Goal: Information Seeking & Learning: Learn about a topic

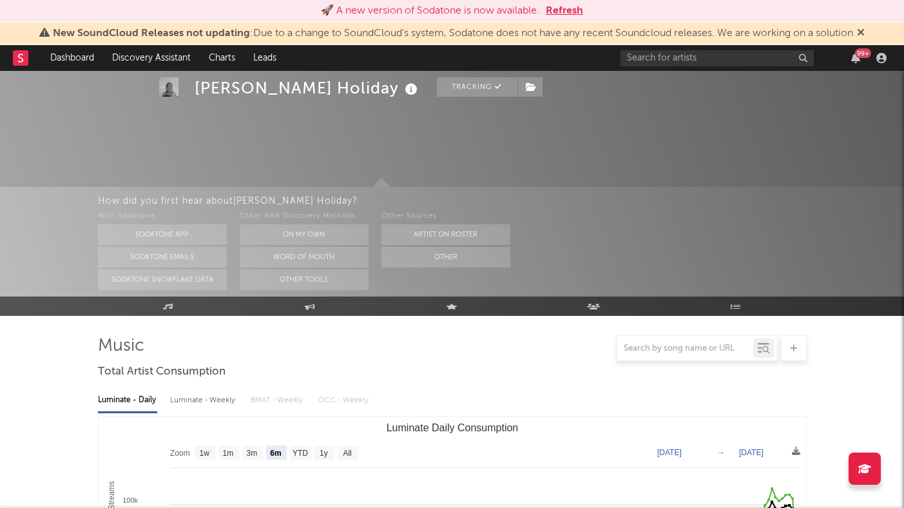
select select "6m"
select select "1w"
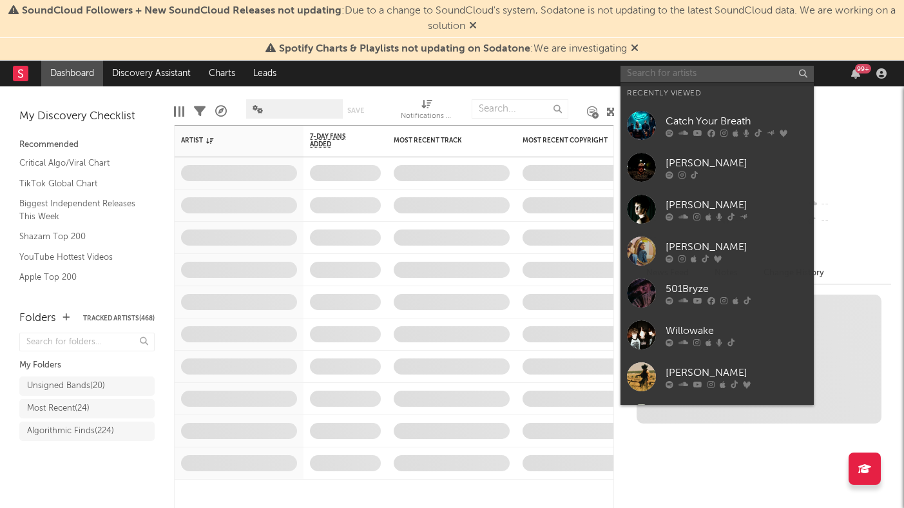
click at [641, 77] on input "text" at bounding box center [716, 74] width 193 height 16
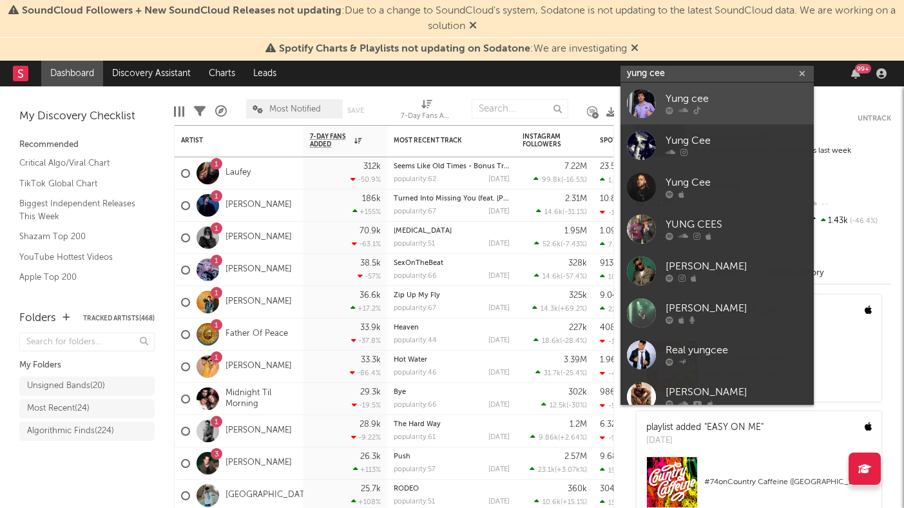
type input "yung cee"
click at [674, 91] on div "Yung cee" at bounding box center [737, 98] width 142 height 15
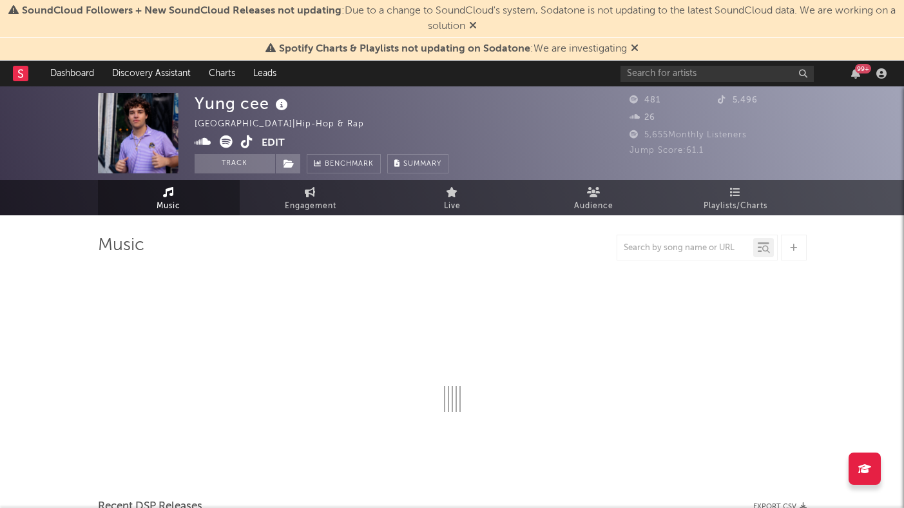
select select "1w"
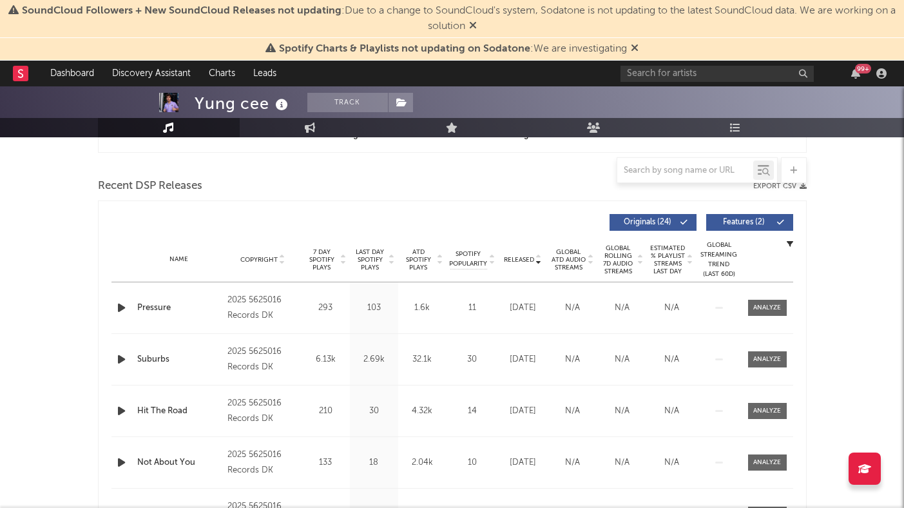
scroll to position [454, 0]
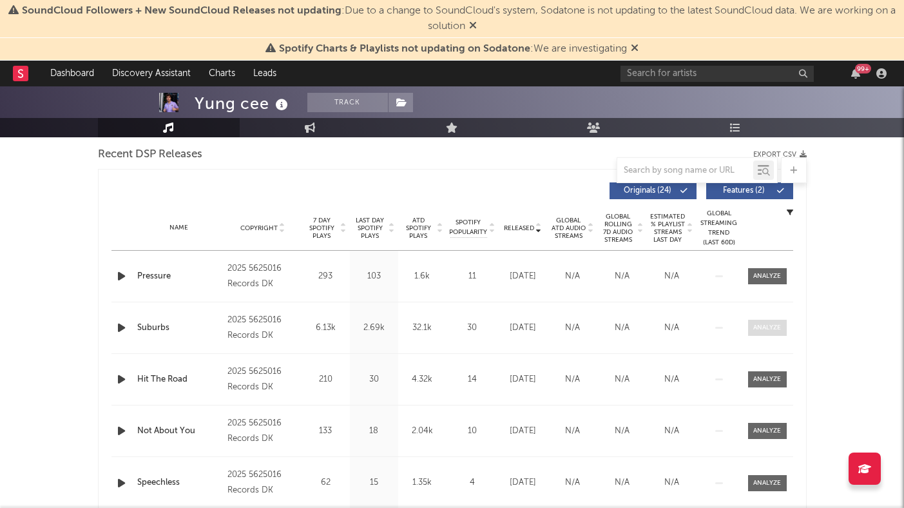
click at [767, 327] on div at bounding box center [767, 328] width 28 height 10
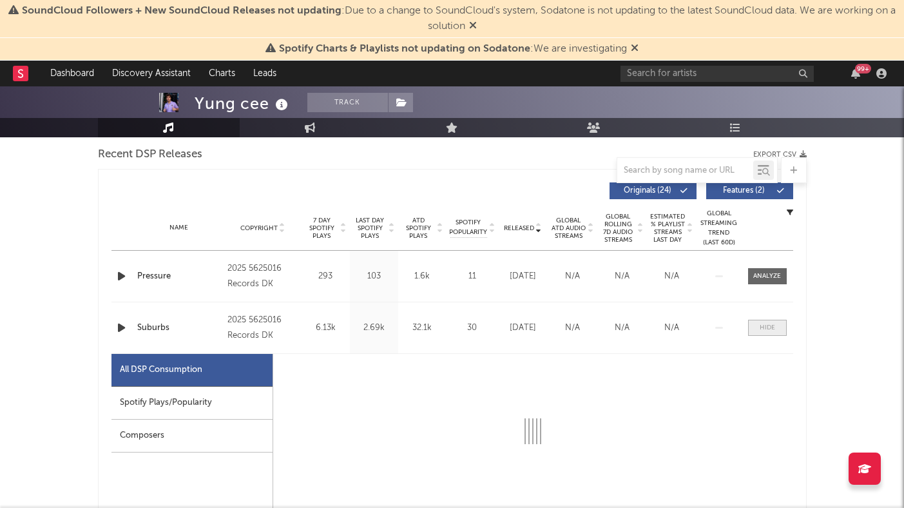
select select "1w"
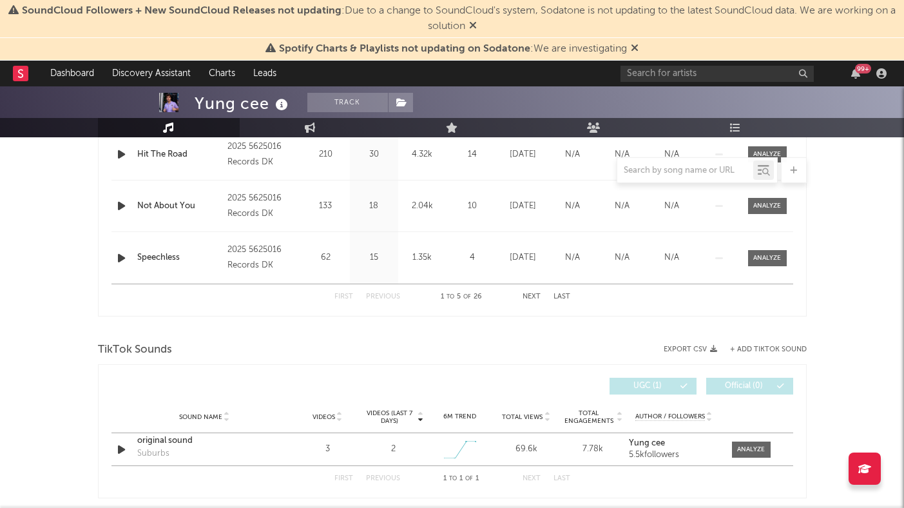
scroll to position [1295, 0]
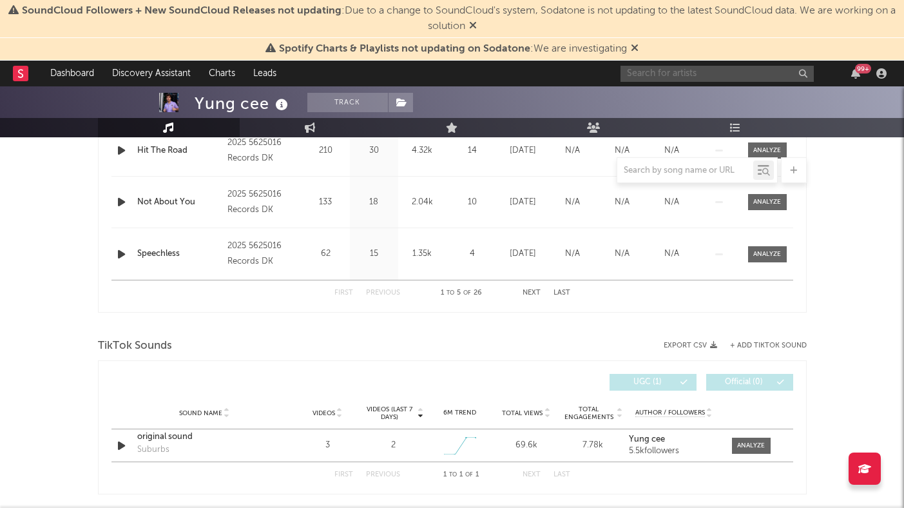
click at [650, 72] on input "text" at bounding box center [716, 74] width 193 height 16
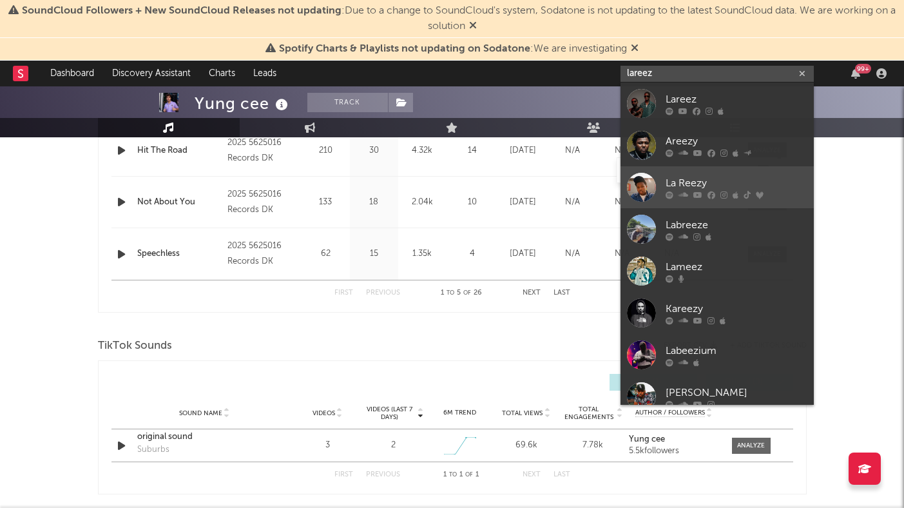
type input "lareez"
click at [691, 173] on link "La Reezy" at bounding box center [716, 187] width 193 height 42
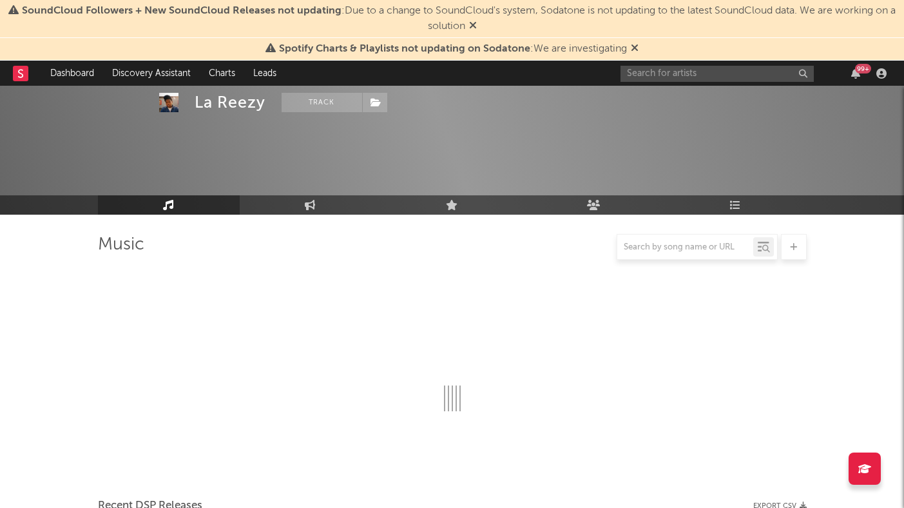
scroll to position [1295, 0]
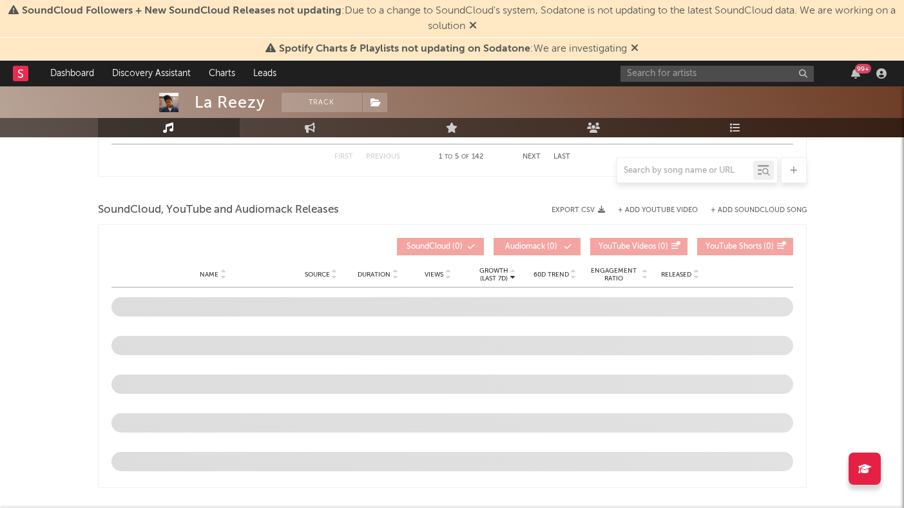
select select "6m"
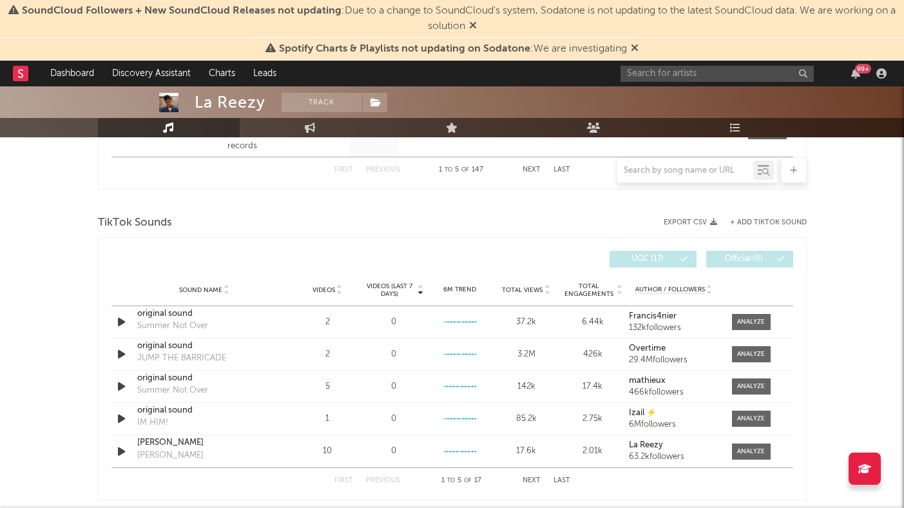
scroll to position [810, 0]
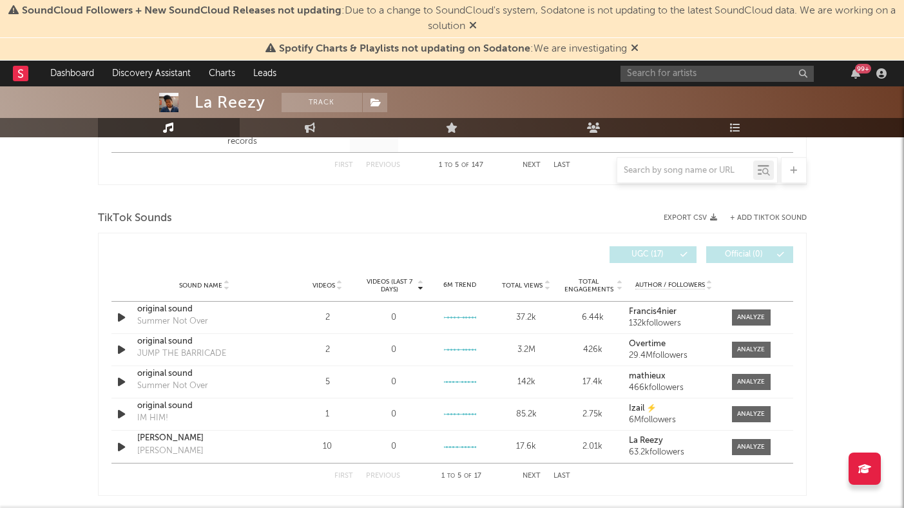
click at [565, 475] on button "Last" at bounding box center [561, 475] width 17 height 7
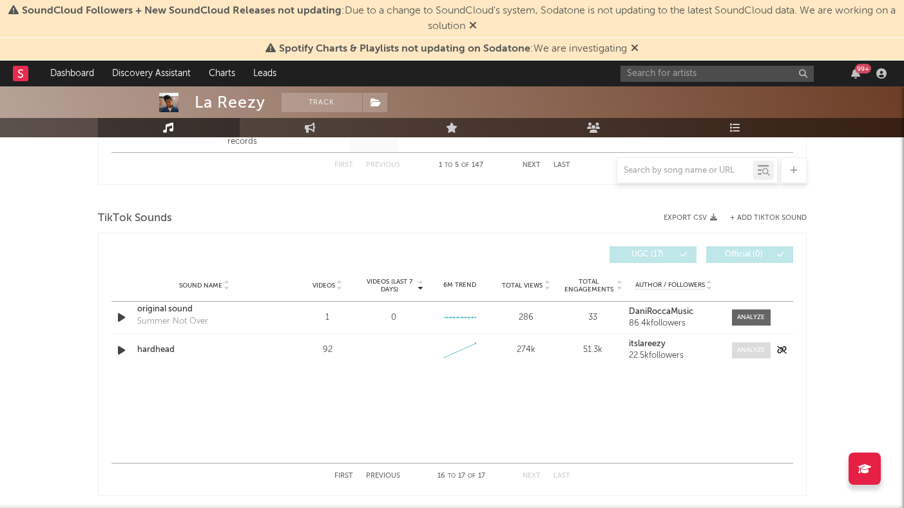
click at [738, 346] on div at bounding box center [751, 350] width 28 height 10
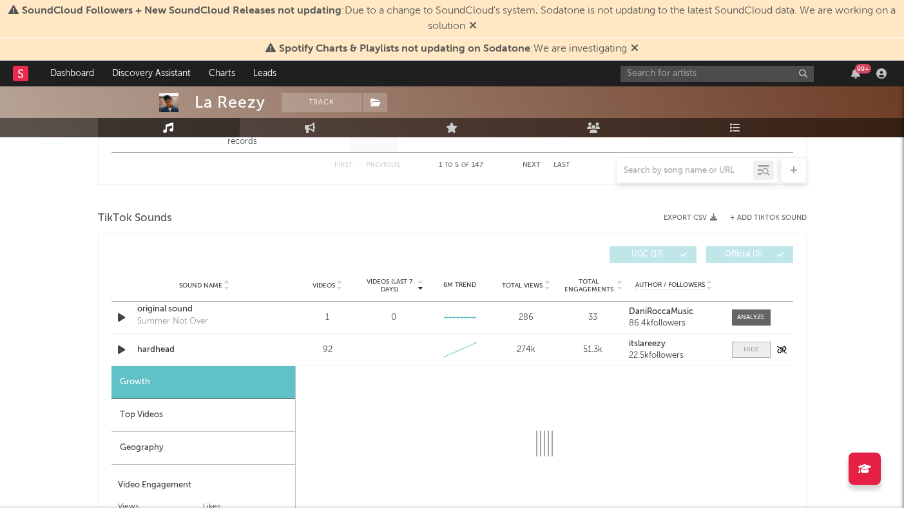
select select "1w"
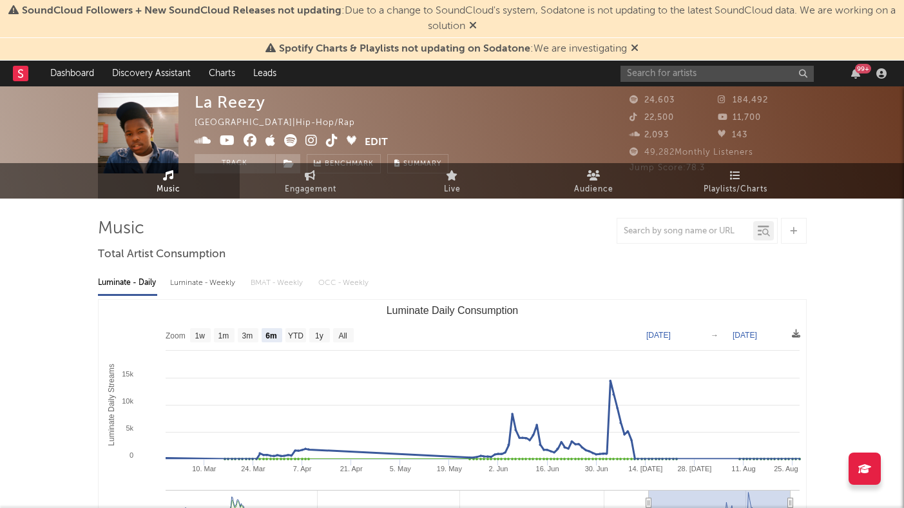
scroll to position [0, 0]
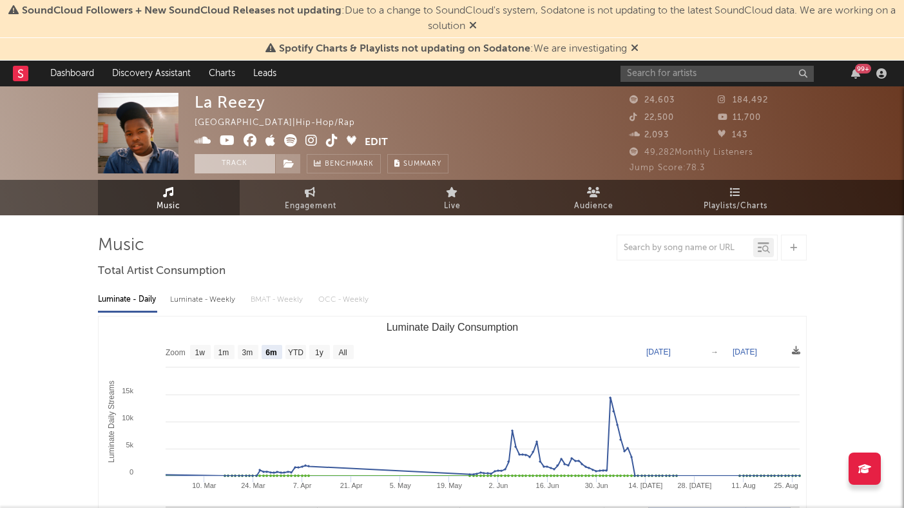
click at [235, 160] on button "Track" at bounding box center [235, 163] width 81 height 19
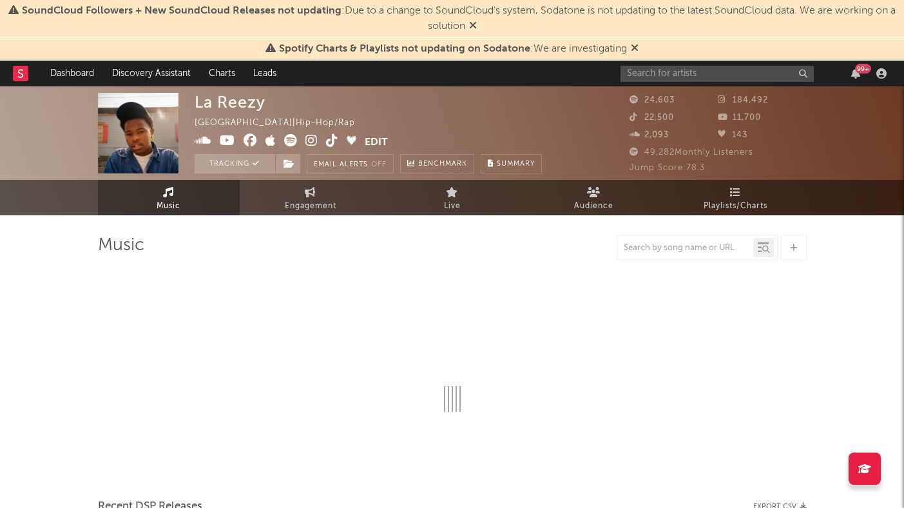
select select "6m"
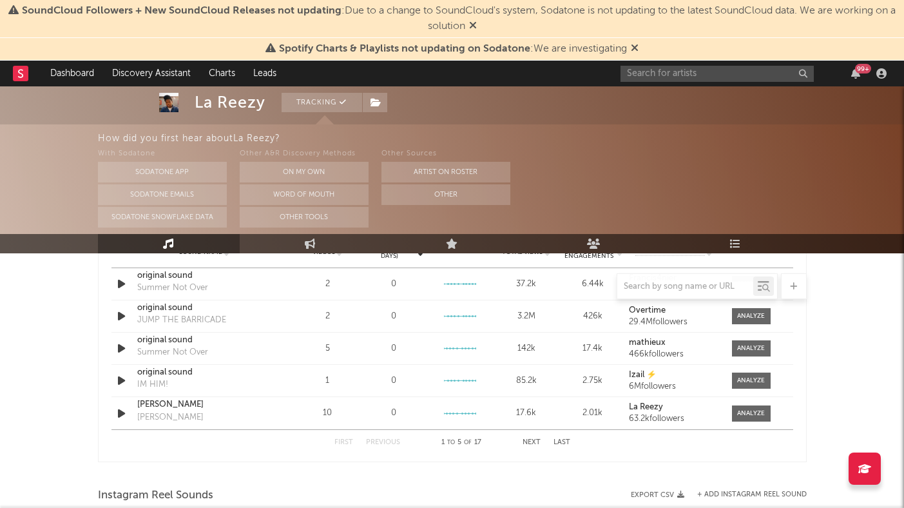
scroll to position [981, 0]
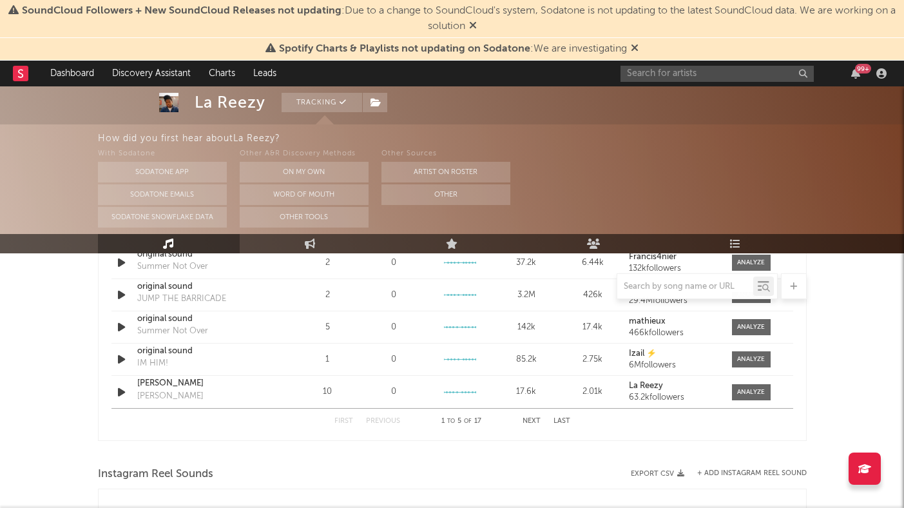
click at [564, 420] on button "Last" at bounding box center [561, 420] width 17 height 7
